Goal: Transaction & Acquisition: Obtain resource

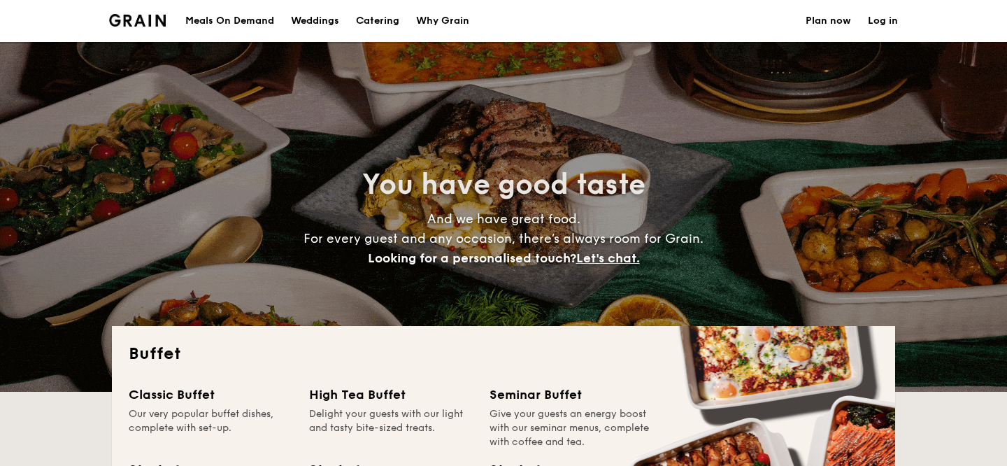
select select
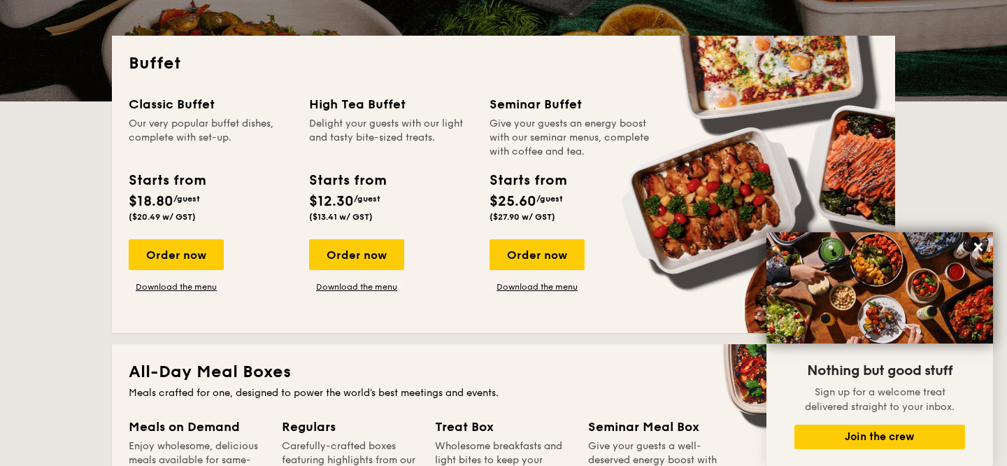
scroll to position [308, 0]
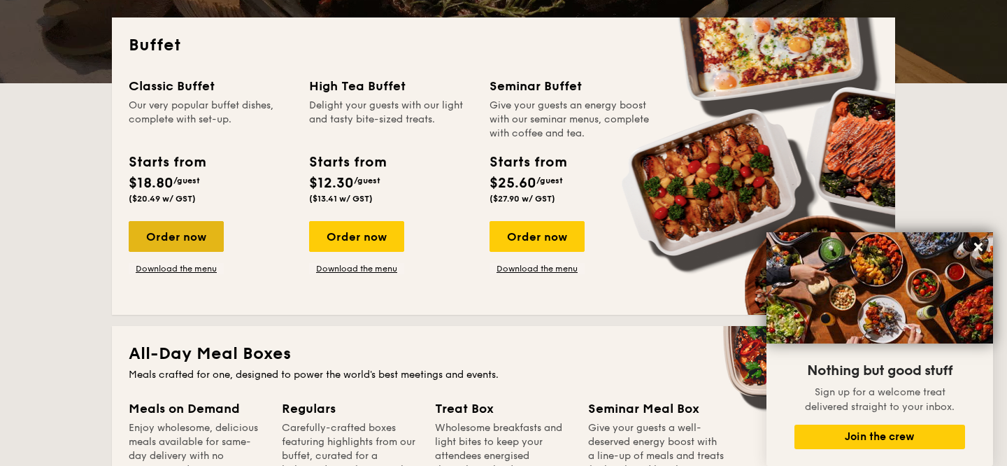
click at [187, 235] on div "Order now" at bounding box center [176, 236] width 95 height 31
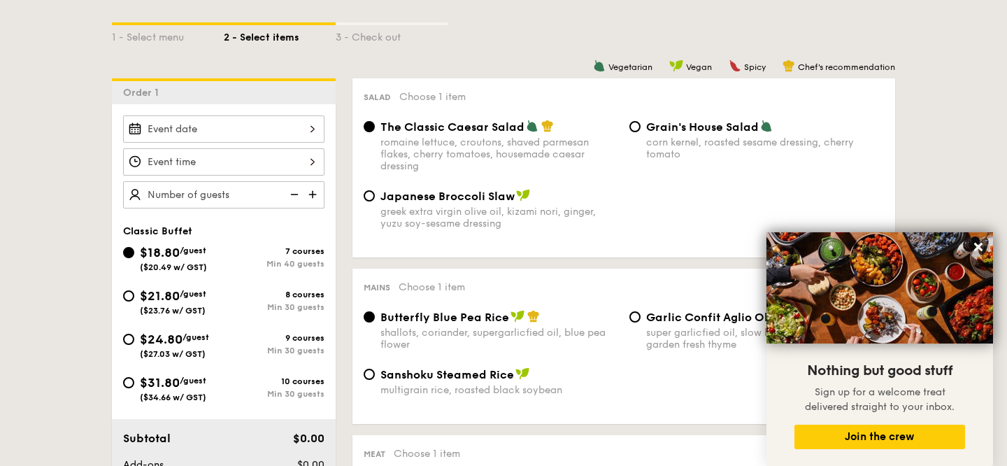
scroll to position [328, 0]
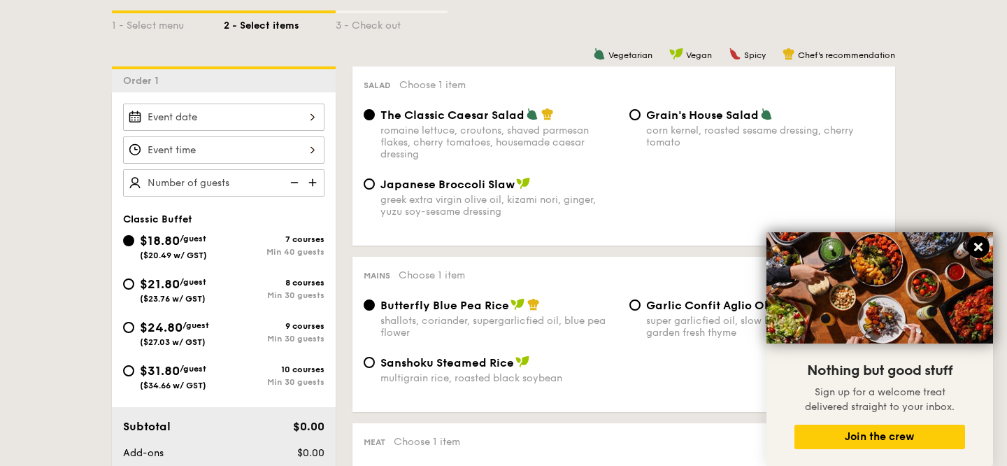
click at [977, 247] on icon at bounding box center [978, 247] width 8 height 8
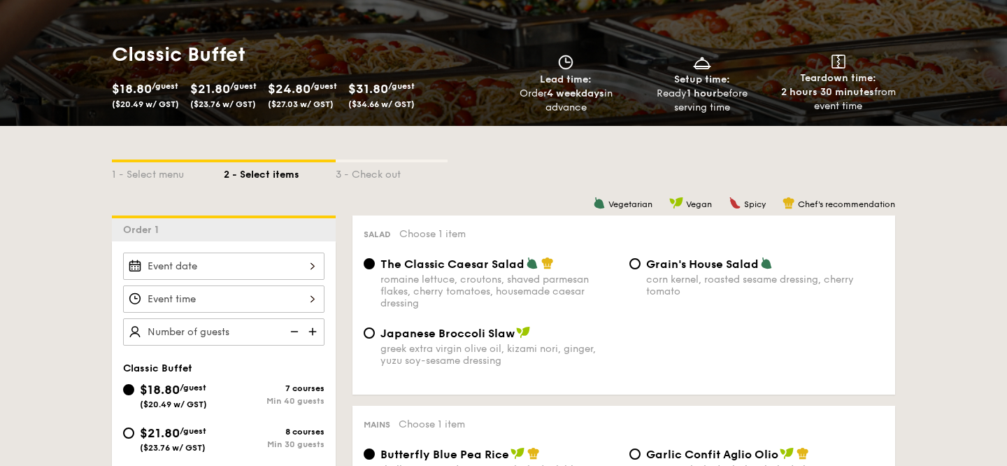
scroll to position [0, 0]
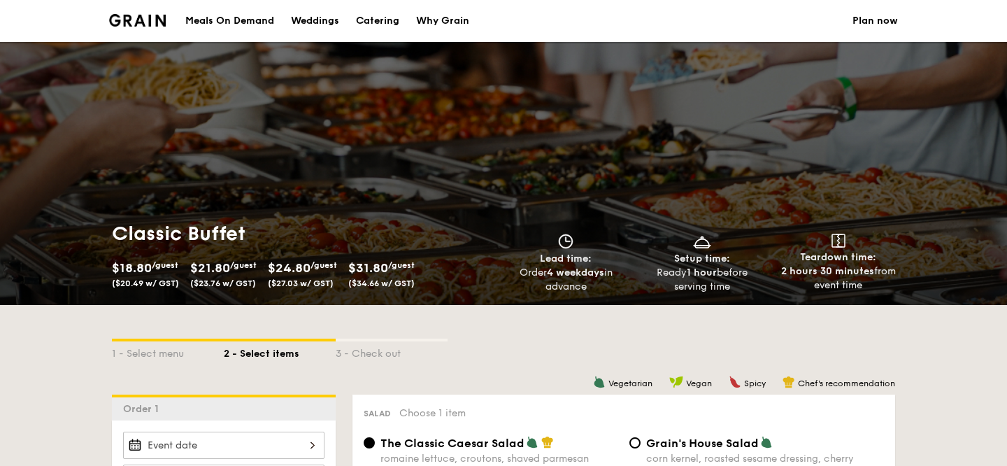
select select
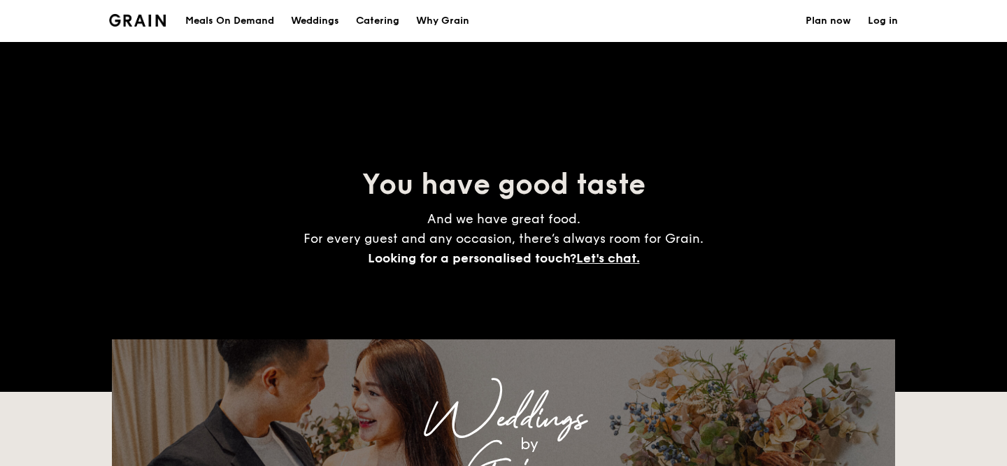
scroll to position [308, 0]
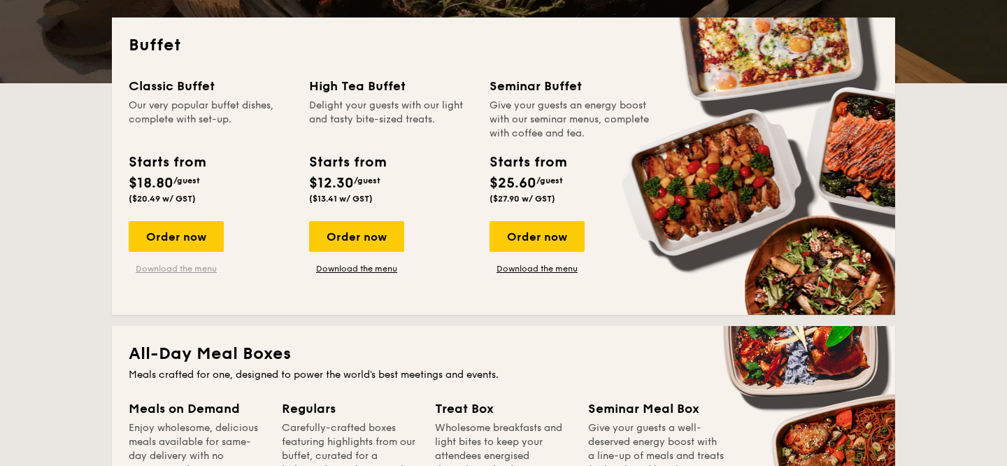
click at [182, 266] on link "Download the menu" at bounding box center [176, 268] width 95 height 11
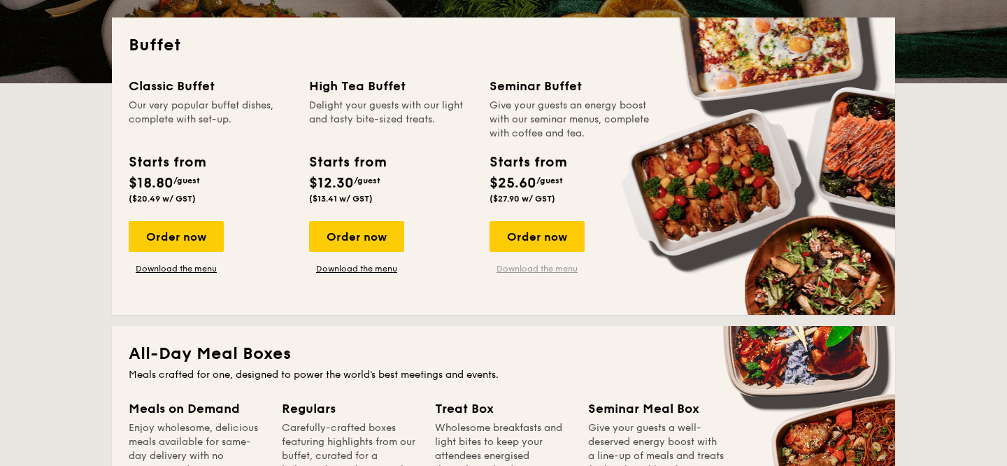
click at [539, 271] on link "Download the menu" at bounding box center [536, 268] width 95 height 11
